Goal: Transaction & Acquisition: Purchase product/service

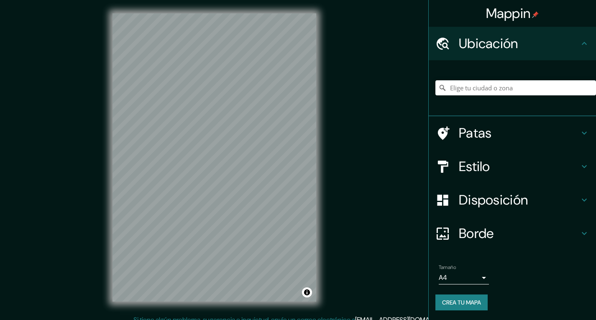
click at [487, 134] on h4 "Patas" at bounding box center [519, 133] width 121 height 17
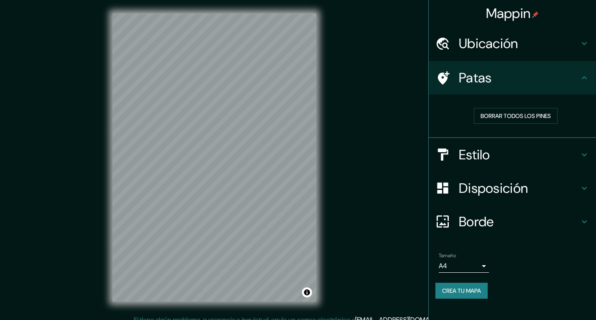
click at [494, 159] on h4 "Estilo" at bounding box center [519, 154] width 121 height 17
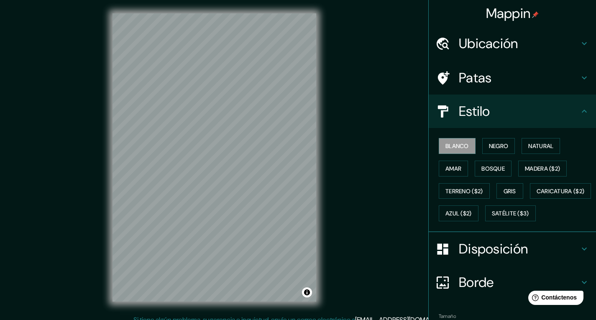
click at [491, 49] on font "Ubicación" at bounding box center [488, 44] width 59 height 18
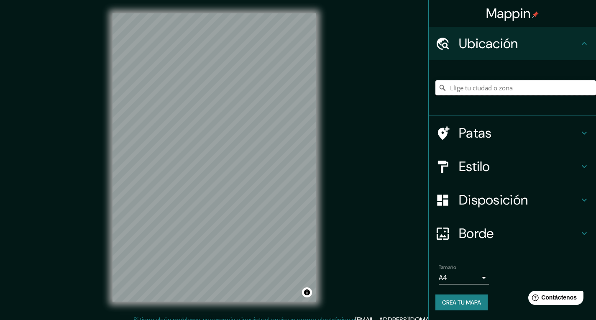
click at [486, 85] on input "Elige tu ciudad o zona" at bounding box center [516, 87] width 161 height 15
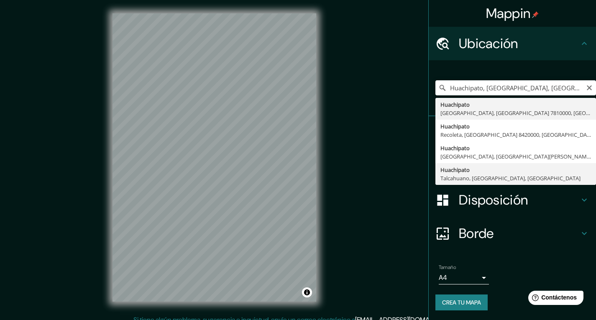
type input "Huachipato, [GEOGRAPHIC_DATA], [GEOGRAPHIC_DATA], [GEOGRAPHIC_DATA]"
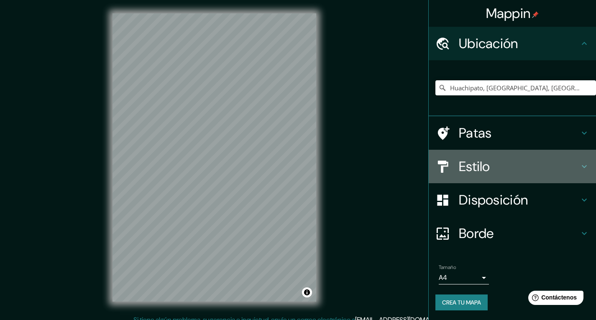
click at [492, 171] on h4 "Estilo" at bounding box center [519, 166] width 121 height 17
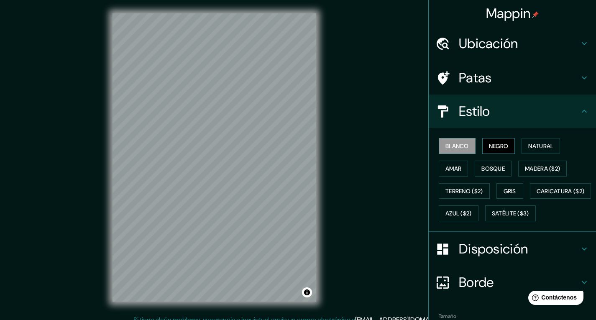
click at [493, 148] on font "Negro" at bounding box center [499, 146] width 20 height 8
click at [539, 150] on font "Natural" at bounding box center [541, 146] width 25 height 11
click at [453, 153] on button "Blanco" at bounding box center [457, 146] width 37 height 16
click at [453, 175] on button "Amar" at bounding box center [453, 169] width 29 height 16
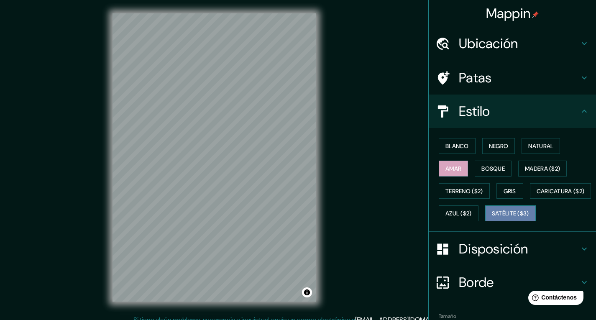
click at [492, 218] on font "Satélite ($3)" at bounding box center [510, 214] width 37 height 8
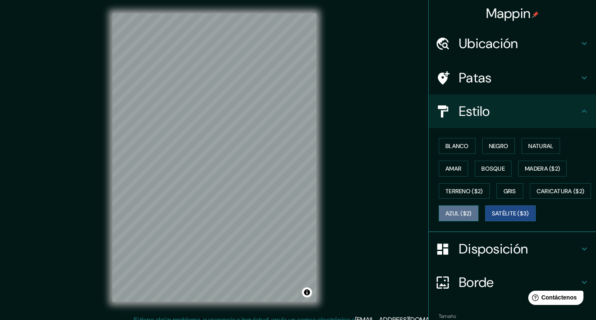
click at [472, 215] on font "Azul ($2)" at bounding box center [459, 214] width 26 height 8
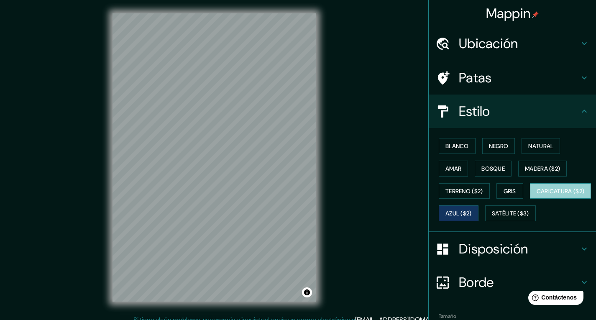
click at [537, 195] on font "Caricatura ($2)" at bounding box center [561, 192] width 48 height 8
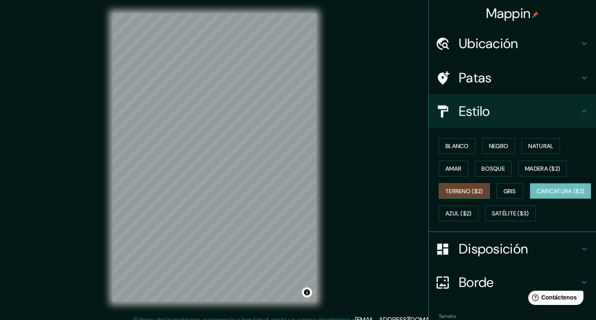
click at [468, 194] on font "Terreno ($2)" at bounding box center [465, 192] width 38 height 8
click at [519, 170] on button "Madera ($2)" at bounding box center [543, 169] width 49 height 16
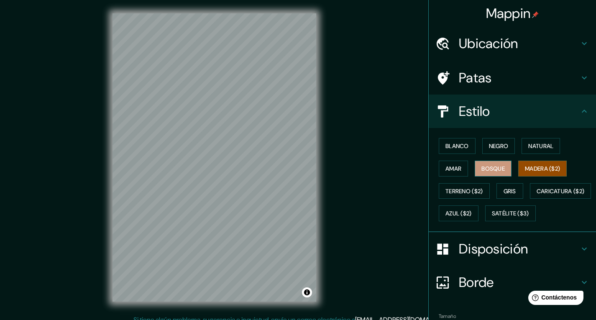
click at [496, 169] on font "Bosque" at bounding box center [493, 169] width 23 height 8
click at [519, 163] on button "Madera ($2)" at bounding box center [543, 169] width 49 height 16
click at [444, 175] on button "Amar" at bounding box center [453, 169] width 29 height 16
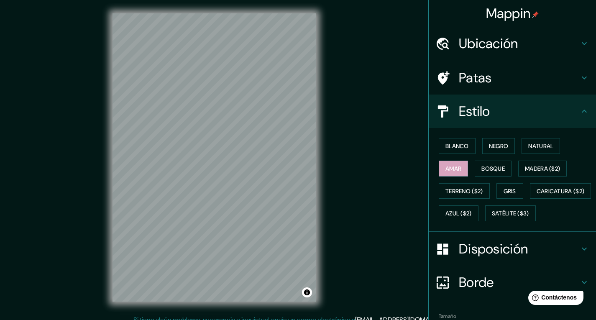
click at [508, 170] on div "Blanco Negro Natural Amar Bosque Madera ($2) Terreno ($2) Gris Caricatura ($2) …" at bounding box center [516, 180] width 161 height 90
click at [484, 169] on font "Bosque" at bounding box center [493, 169] width 23 height 8
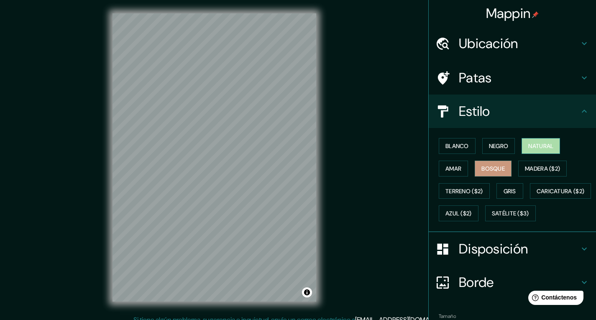
click at [536, 145] on font "Natural" at bounding box center [541, 146] width 25 height 8
click at [495, 162] on button "Bosque" at bounding box center [493, 169] width 37 height 16
click at [520, 164] on button "Madera ($2)" at bounding box center [543, 169] width 49 height 16
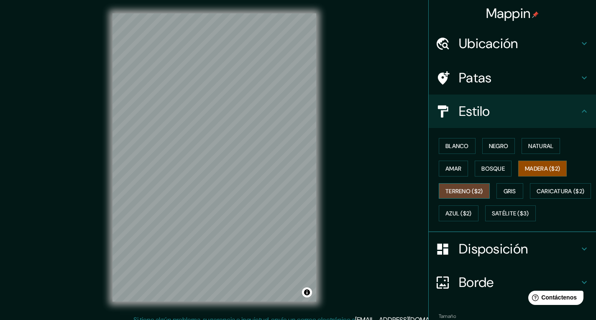
click at [447, 185] on button "Terreno ($2)" at bounding box center [464, 191] width 51 height 16
click at [499, 188] on button "Gris" at bounding box center [510, 191] width 27 height 16
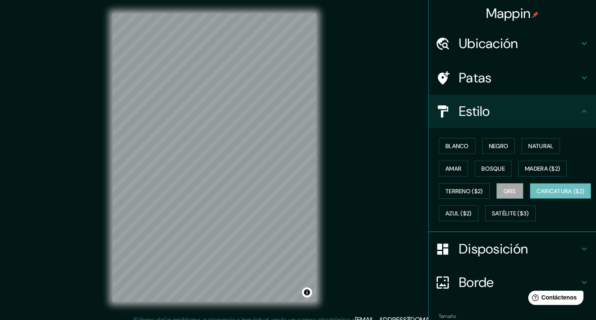
click at [537, 195] on font "Caricatura ($2)" at bounding box center [561, 192] width 48 height 8
click at [501, 214] on div "Blanco Negro Natural Amar Bosque Madera ($2) Terreno ($2) Gris Caricatura ($2) …" at bounding box center [516, 180] width 161 height 90
